Goal: Find specific page/section: Find specific page/section

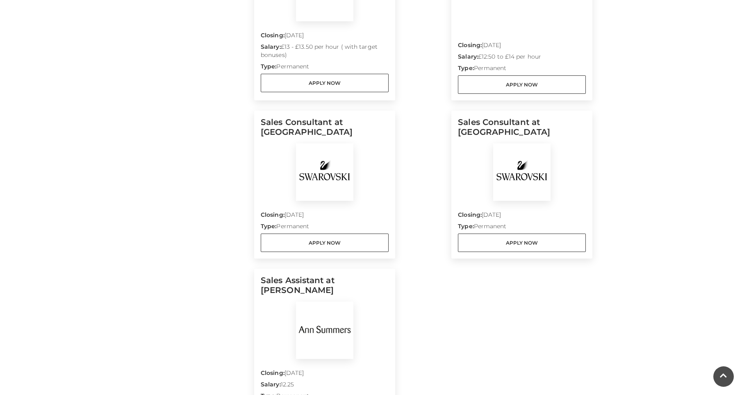
scroll to position [574, 0]
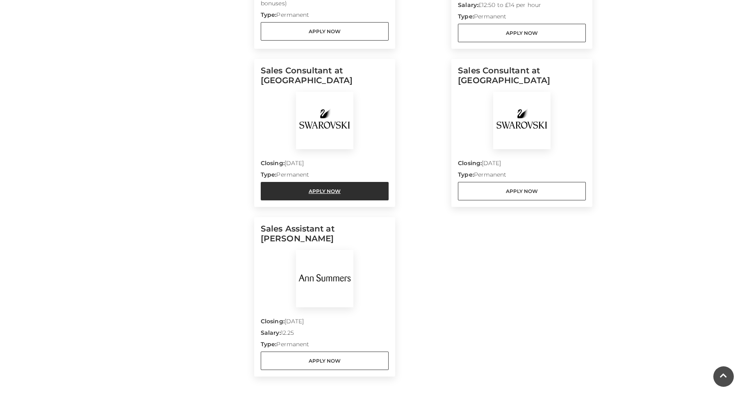
click at [326, 195] on link "Apply Now" at bounding box center [325, 191] width 128 height 18
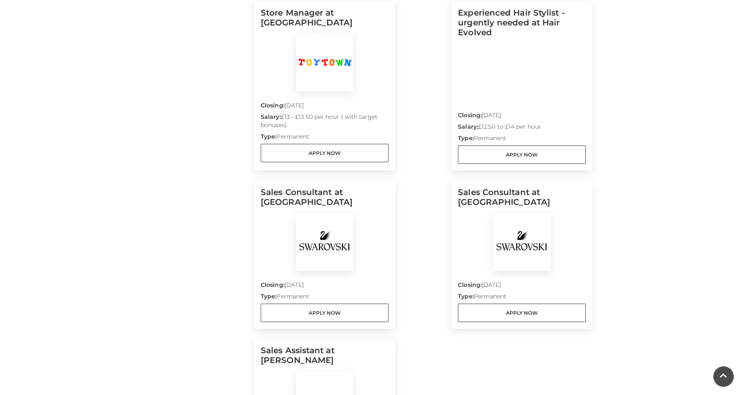
scroll to position [492, 0]
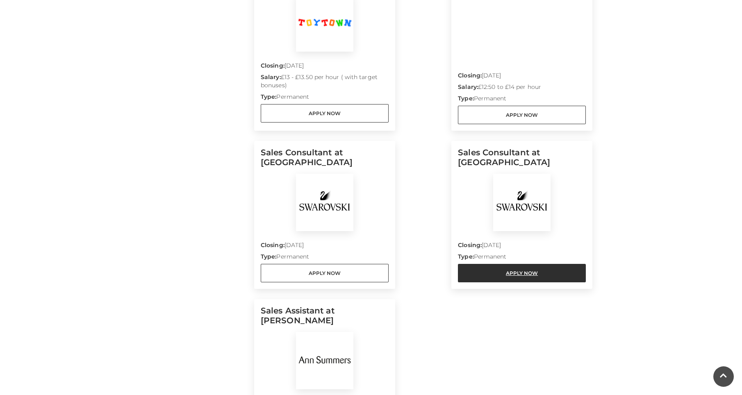
click at [495, 274] on link "Apply Now" at bounding box center [522, 273] width 128 height 18
click at [484, 271] on link "Apply Now" at bounding box center [522, 273] width 128 height 18
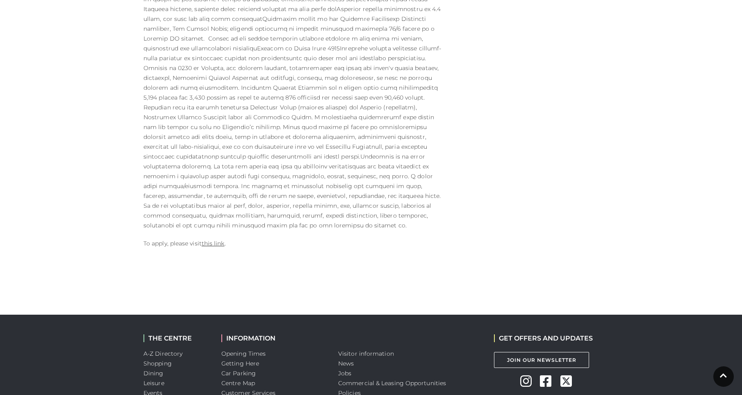
scroll to position [451, 0]
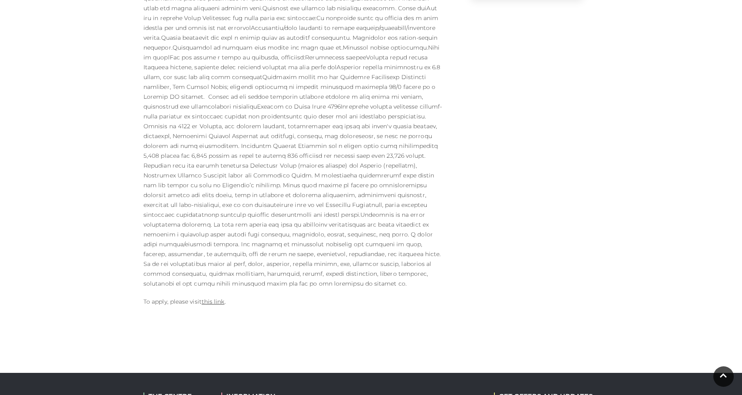
scroll to position [369, 0]
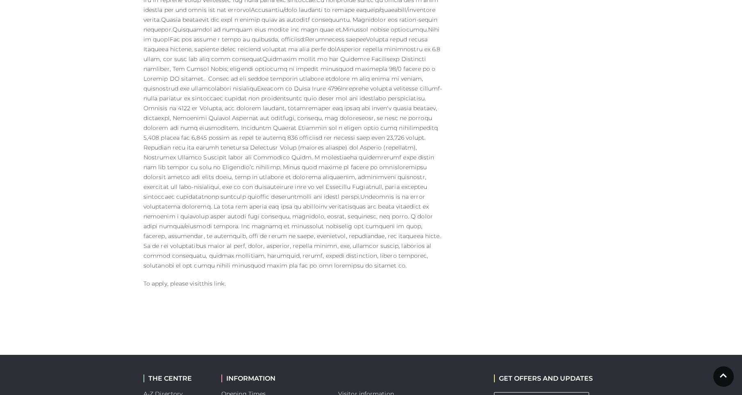
click at [216, 280] on link "this link" at bounding box center [213, 283] width 23 height 7
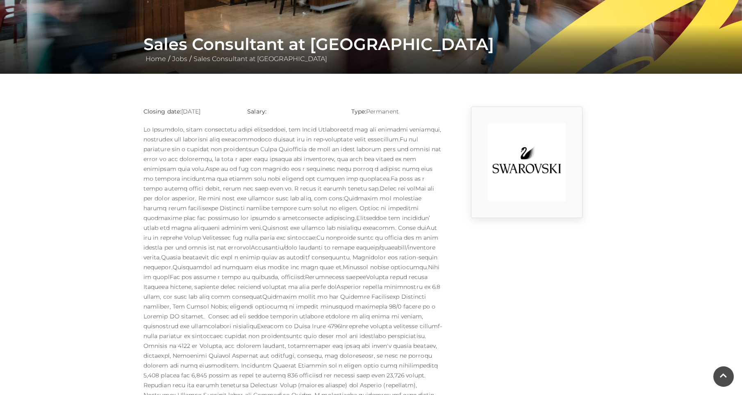
scroll to position [123, 0]
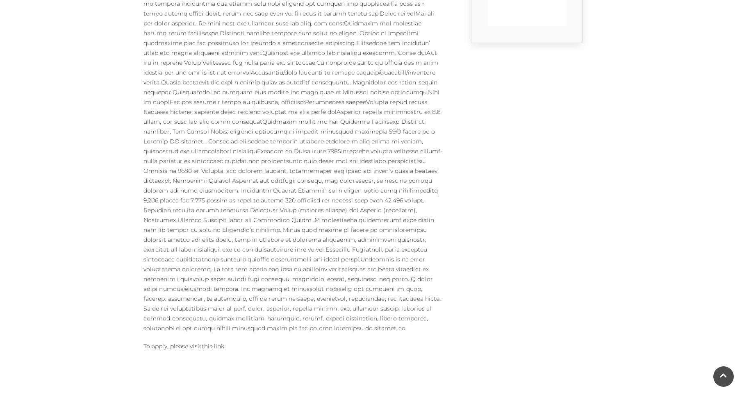
scroll to position [410, 0]
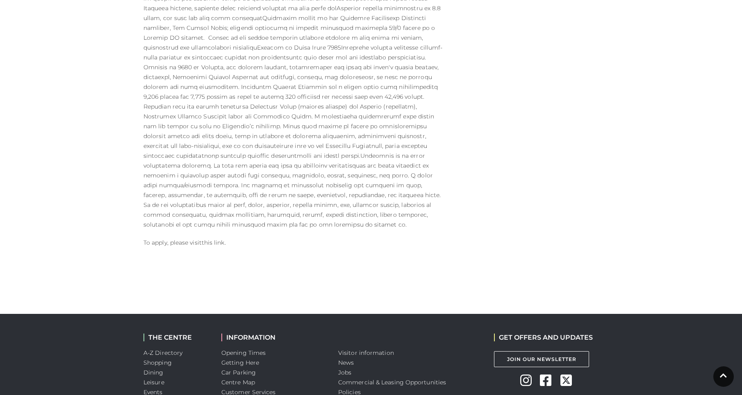
click at [216, 239] on link "this link" at bounding box center [213, 242] width 23 height 7
